Goal: Information Seeking & Learning: Learn about a topic

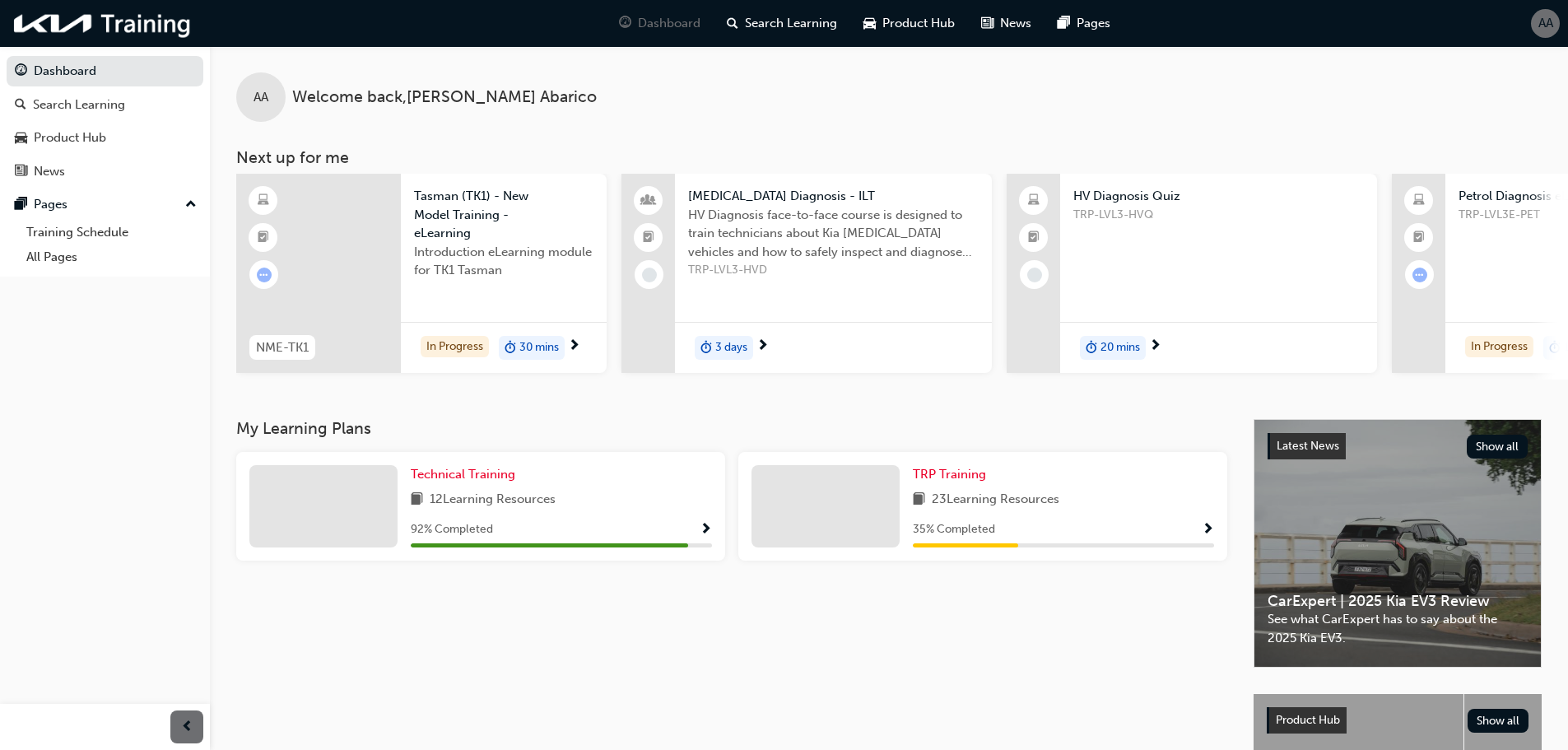
click at [780, 253] on span "HV Diagnosis face-to-face course is designed to train technicians about Kia [ME…" at bounding box center [834, 234] width 291 height 56
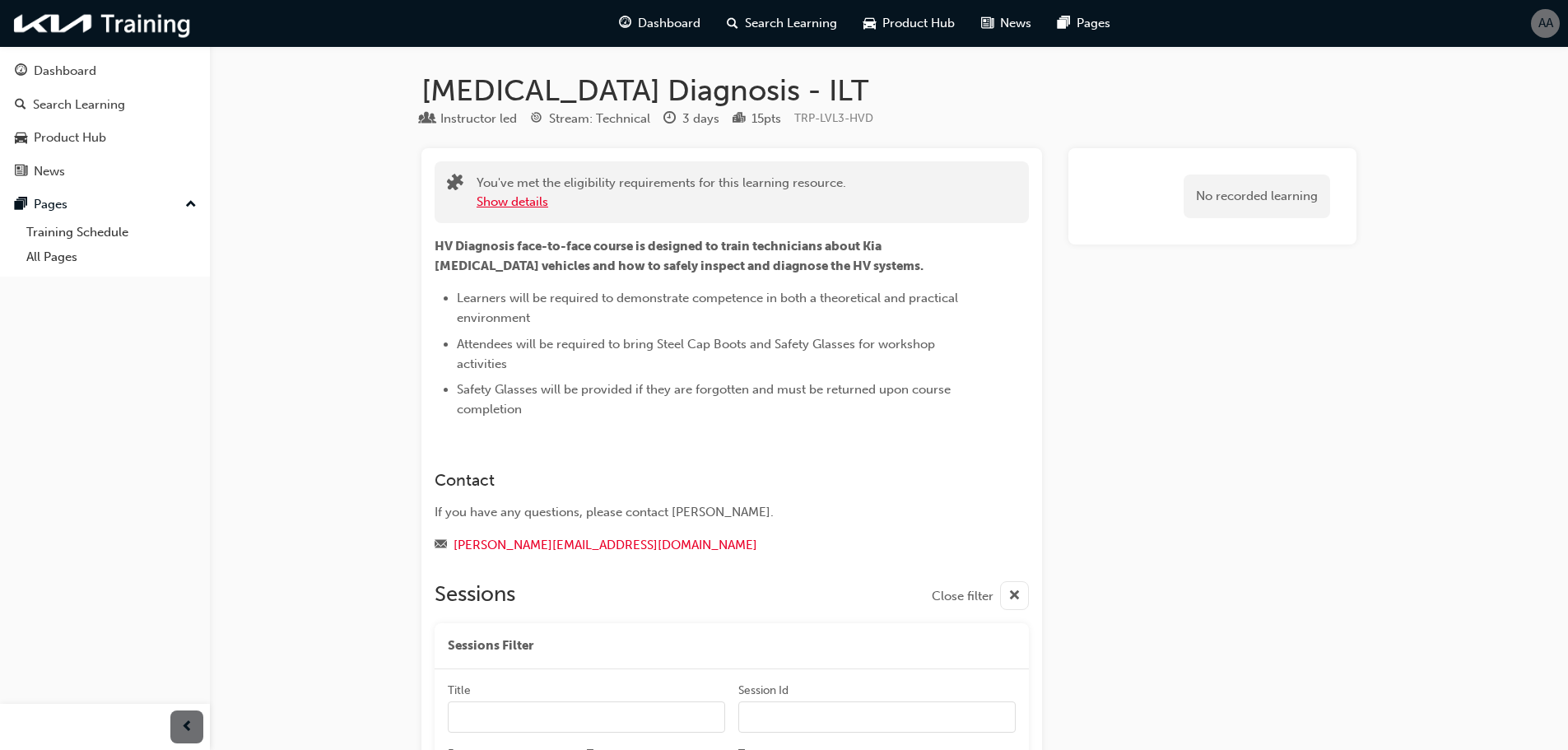
click at [519, 205] on button "Show details" at bounding box center [512, 202] width 71 height 19
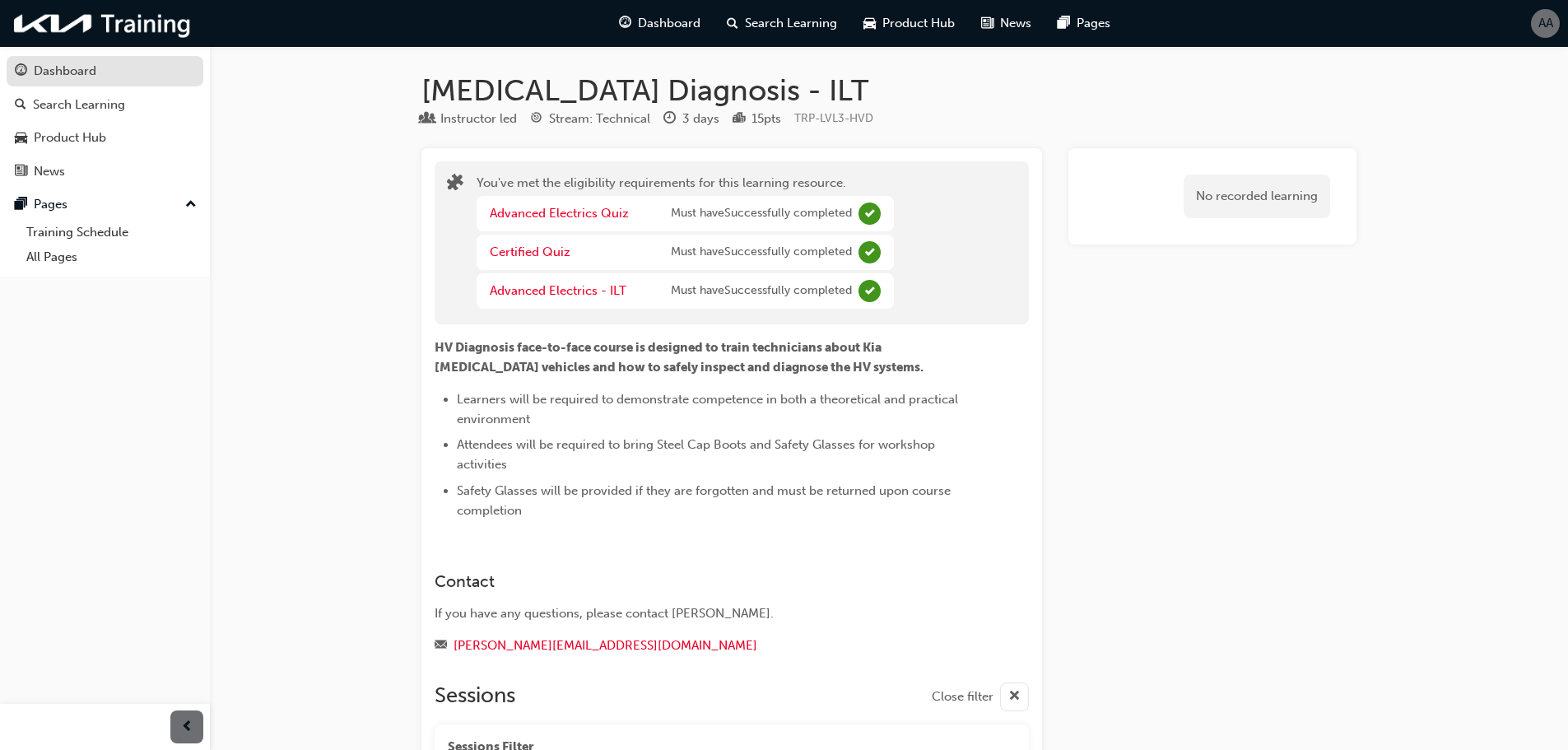
click at [63, 71] on div "Dashboard" at bounding box center [64, 70] width 62 height 19
